Goal: Information Seeking & Learning: Learn about a topic

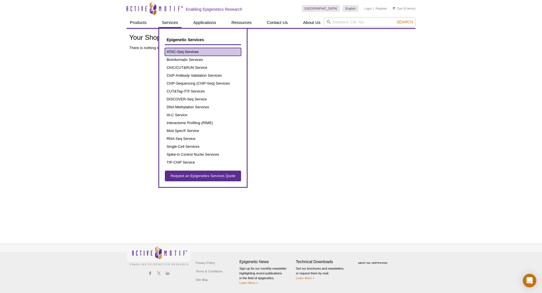
click at [177, 49] on link "ATAC-Seq Services" at bounding box center [203, 52] width 76 height 8
click at [179, 52] on link "ATAC-Seq Services" at bounding box center [203, 52] width 76 height 8
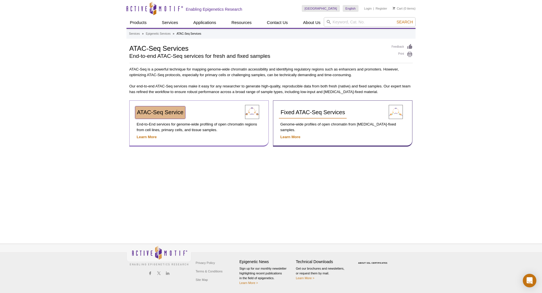
click at [159, 116] on link "ATAC-Seq Service" at bounding box center [160, 112] width 50 height 12
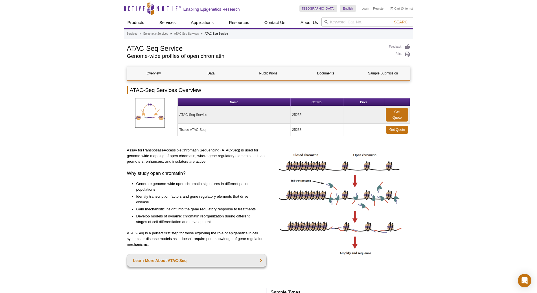
click at [196, 114] on td "ATAC-Seq Service" at bounding box center [234, 115] width 113 height 18
click at [240, 135] on td "Tissue ATAC-Seq" at bounding box center [234, 130] width 113 height 12
click at [199, 131] on td "Tissue ATAC-Seq" at bounding box center [234, 130] width 113 height 12
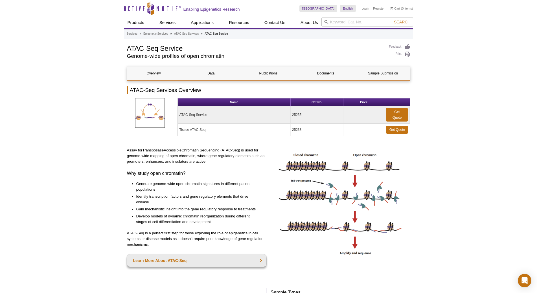
click at [212, 161] on p "A ssay for T ransposase A ccessible C hromatin Sequencing (ATAC-Seq) is used fo…" at bounding box center [197, 156] width 140 height 17
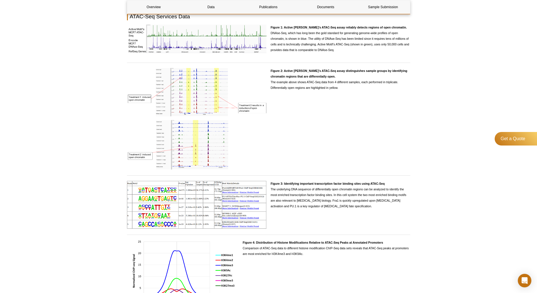
scroll to position [593, 0]
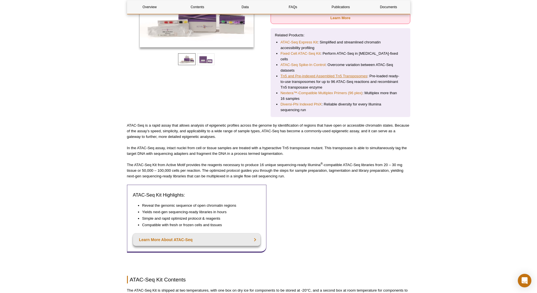
scroll to position [141, 0]
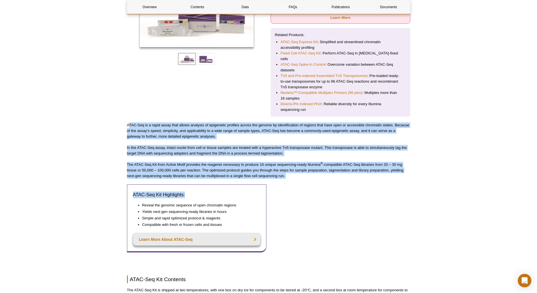
drag, startPoint x: 129, startPoint y: 121, endPoint x: 232, endPoint y: 176, distance: 117.3
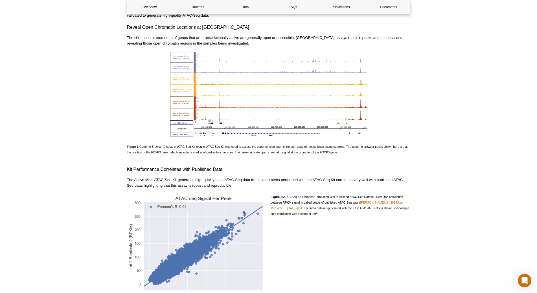
scroll to position [536, 0]
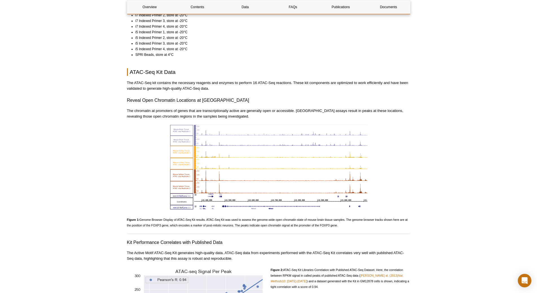
click at [182, 126] on img at bounding box center [269, 167] width 198 height 85
click at [274, 180] on img at bounding box center [269, 167] width 198 height 85
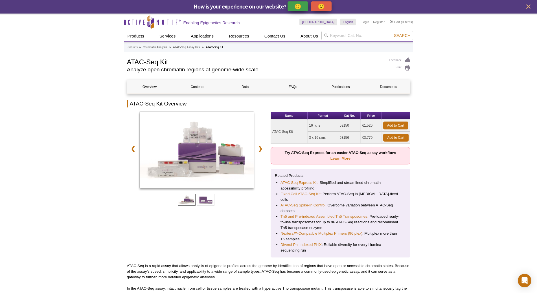
scroll to position [0, 0]
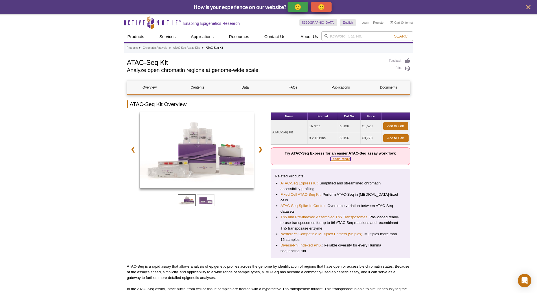
click at [338, 158] on link "Learn More" at bounding box center [340, 159] width 20 height 4
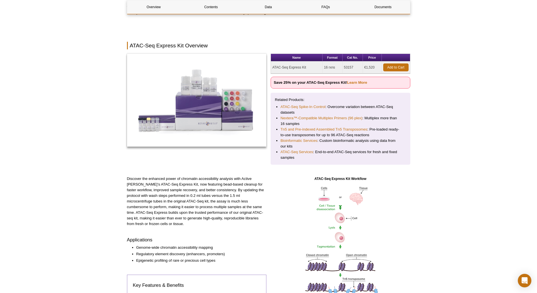
scroll to position [141, 0]
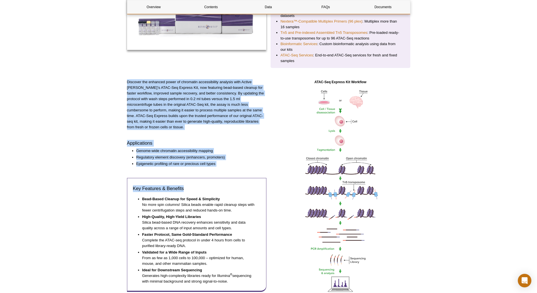
drag, startPoint x: 126, startPoint y: 82, endPoint x: 217, endPoint y: 165, distance: 123.5
click at [223, 161] on div "Discover the enhanced power of chromatin accessibility analysis with Active [PE…" at bounding box center [197, 194] width 140 height 230
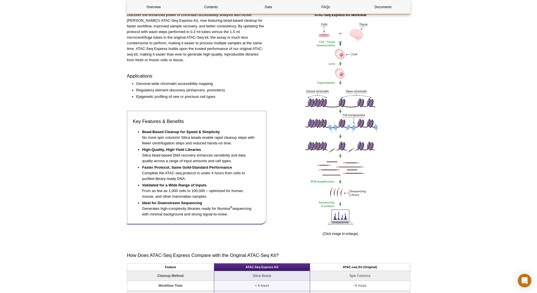
scroll to position [310, 0]
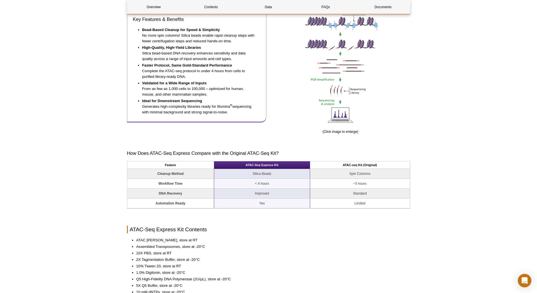
drag, startPoint x: 156, startPoint y: 48, endPoint x: 253, endPoint y: 114, distance: 117.7
click at [253, 114] on div "Key Features & Benefits Bead-Based Cleanup for Speed & Simplicity No more spin …" at bounding box center [197, 66] width 140 height 114
click at [254, 111] on div "Key Features & Benefits Bead-Based Cleanup for Speed & Simplicity No more spin …" at bounding box center [197, 66] width 140 height 114
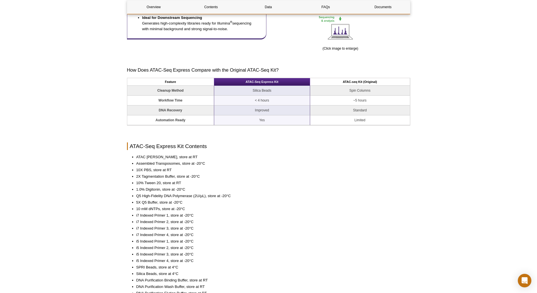
scroll to position [395, 0]
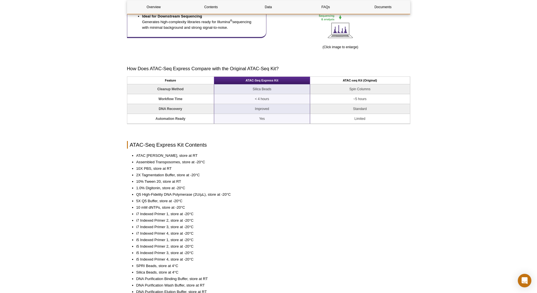
click at [360, 87] on td "Spin Columns" at bounding box center [360, 89] width 100 height 10
click at [362, 94] on td "Spin Columns" at bounding box center [360, 89] width 100 height 10
click at [362, 100] on td "~5 hours" at bounding box center [360, 99] width 100 height 10
click at [363, 107] on td "Standard" at bounding box center [360, 109] width 100 height 10
click at [362, 119] on td "Limited" at bounding box center [360, 119] width 100 height 10
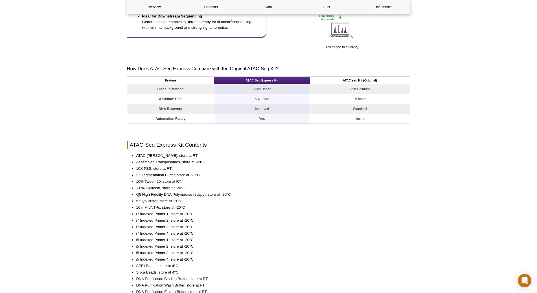
click at [268, 109] on td "Improved" at bounding box center [262, 109] width 96 height 10
click at [264, 121] on td "Yes" at bounding box center [262, 119] width 96 height 10
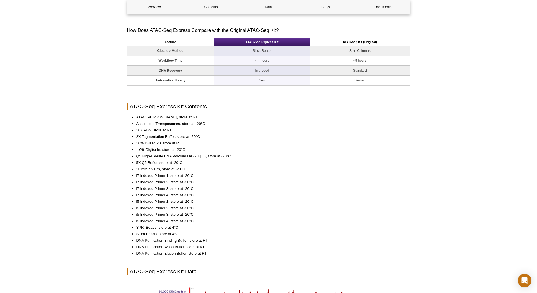
scroll to position [508, 0]
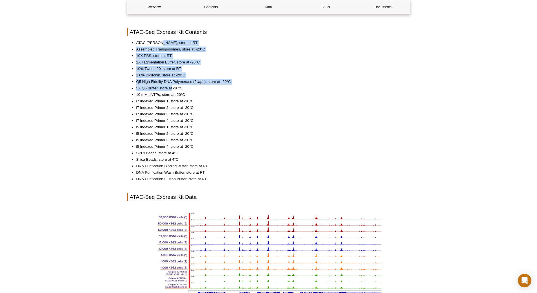
drag, startPoint x: 159, startPoint y: 41, endPoint x: 172, endPoint y: 91, distance: 52.2
click at [172, 91] on ul "ATAC Lysis Buffer, store at RT Assembled Transposomes, store at -20°C 10X PBS, …" at bounding box center [266, 111] width 278 height 142
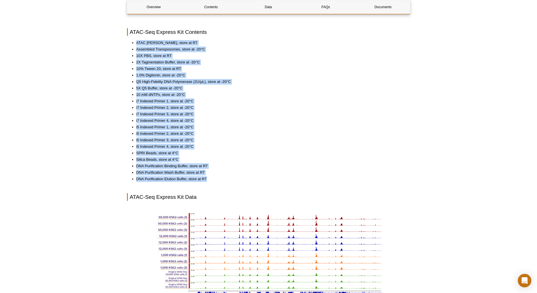
drag, startPoint x: 137, startPoint y: 45, endPoint x: 211, endPoint y: 182, distance: 155.2
click at [211, 182] on ul "ATAC Lysis Buffer, store at RT Assembled Transposomes, store at -20°C 10X PBS, …" at bounding box center [266, 111] width 278 height 142
click at [211, 182] on li "DNA Purification Elution Buffer, store at RT" at bounding box center [270, 179] width 268 height 6
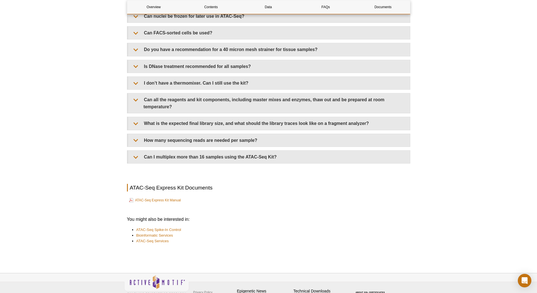
scroll to position [1301, 0]
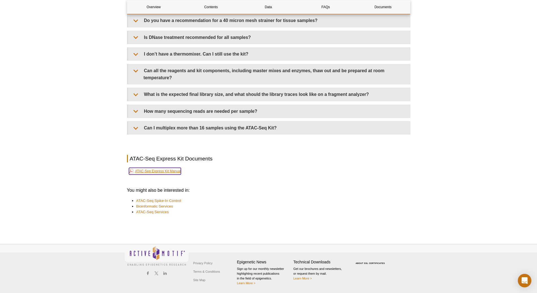
click at [169, 172] on link "ATAC-Seq Express Kit Manual" at bounding box center [155, 171] width 52 height 7
